Goal: Task Accomplishment & Management: Manage account settings

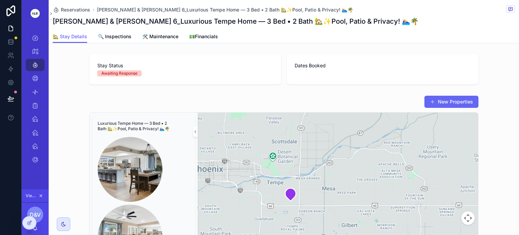
scroll to position [771, 0]
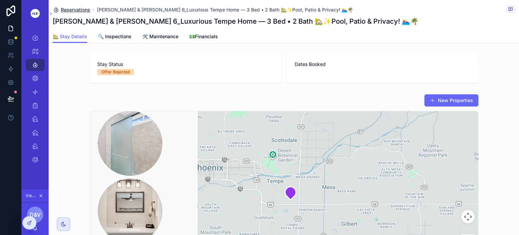
click at [72, 8] on span "Reservations" at bounding box center [75, 9] width 29 height 7
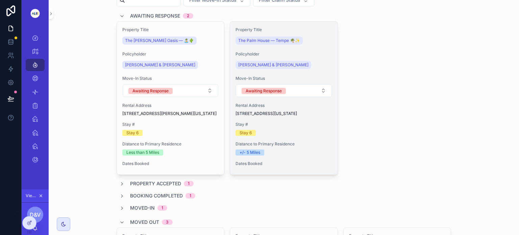
scroll to position [42, 0]
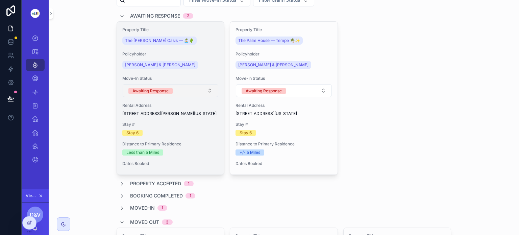
click at [206, 89] on button "Awaiting Response" at bounding box center [171, 90] width 96 height 13
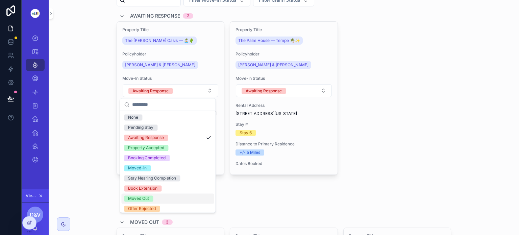
scroll to position [33, 0]
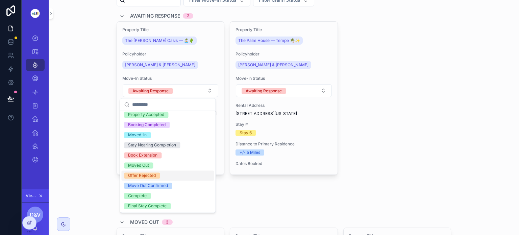
click at [142, 175] on div "Offer Rejected" at bounding box center [142, 175] width 28 height 6
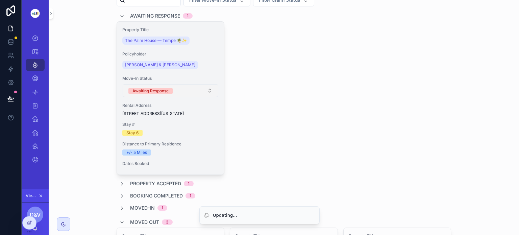
click at [205, 91] on button "Awaiting Response" at bounding box center [171, 90] width 96 height 13
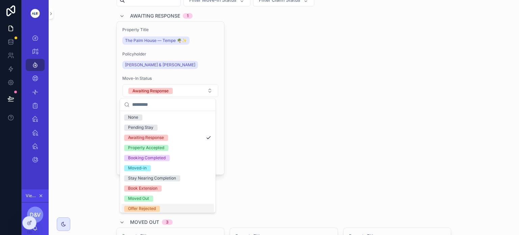
click at [138, 207] on div "Offer Rejected" at bounding box center [142, 208] width 28 height 6
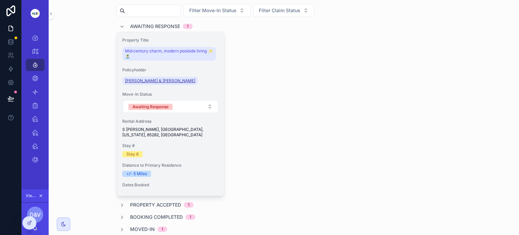
scroll to position [30, 0]
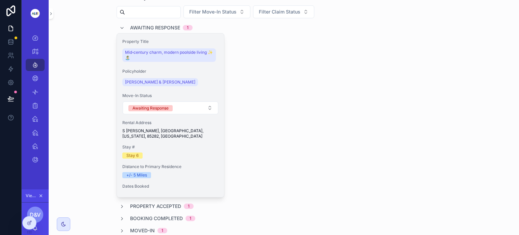
click at [186, 80] on div "[PERSON_NAME] & [PERSON_NAME]" at bounding box center [170, 82] width 97 height 11
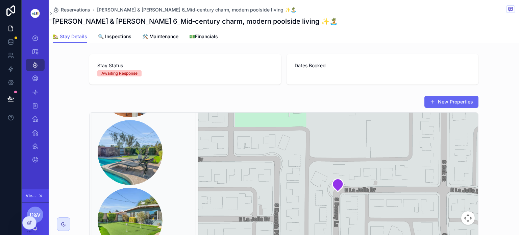
click at [126, 73] on div "Awaiting Response" at bounding box center [119, 73] width 36 height 6
click at [75, 8] on span "Reservations" at bounding box center [75, 9] width 29 height 7
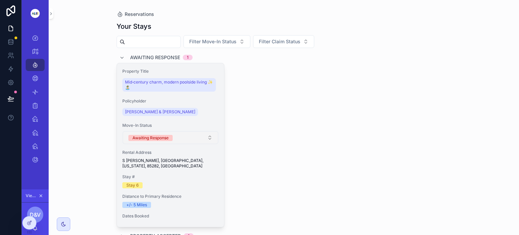
click at [205, 138] on button "Awaiting Response" at bounding box center [171, 137] width 96 height 13
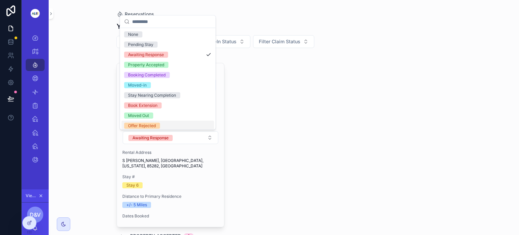
click at [159, 124] on span "Offer Rejected" at bounding box center [142, 126] width 36 height 6
